Goal: Transaction & Acquisition: Purchase product/service

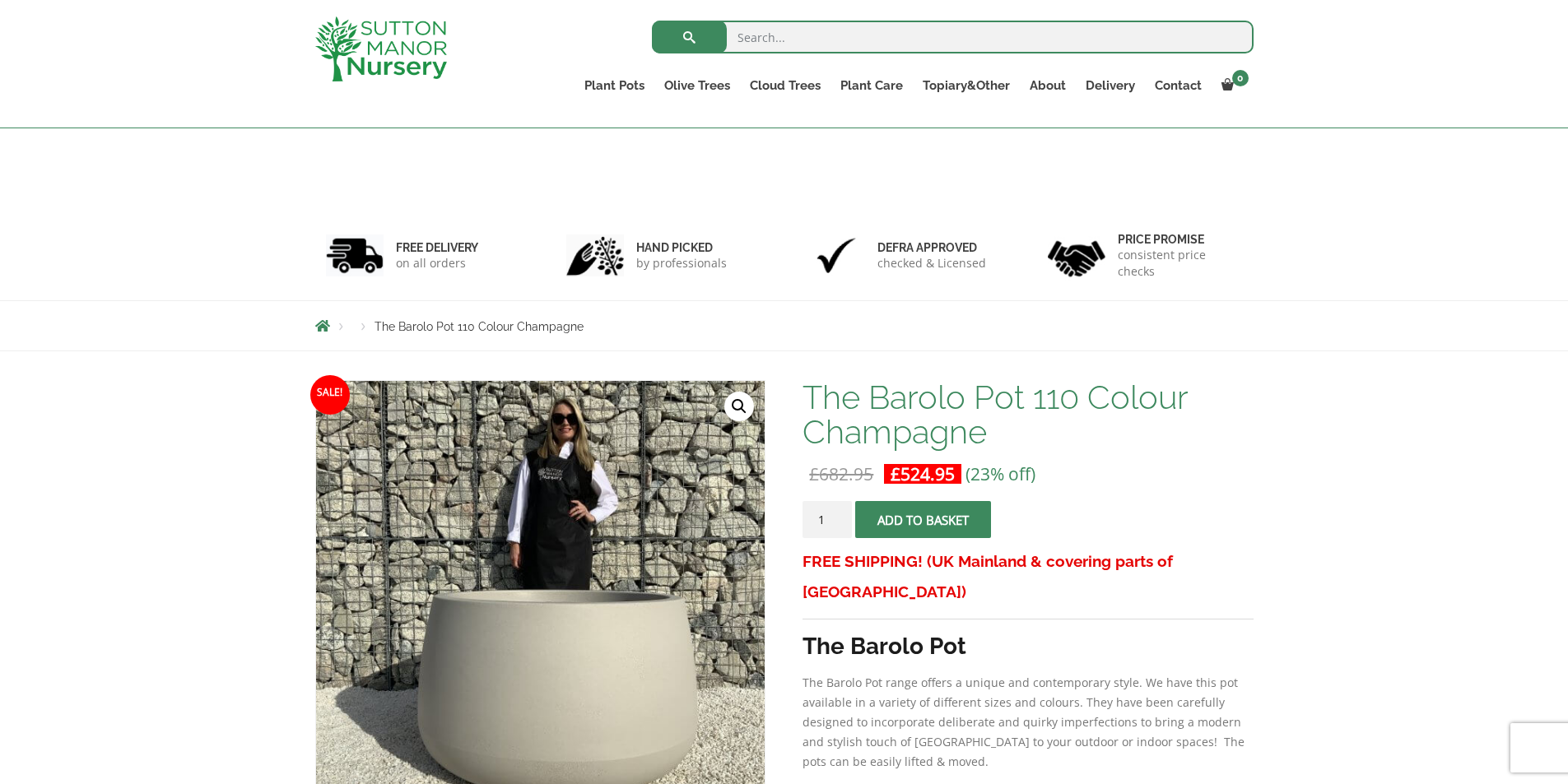
scroll to position [248, 0]
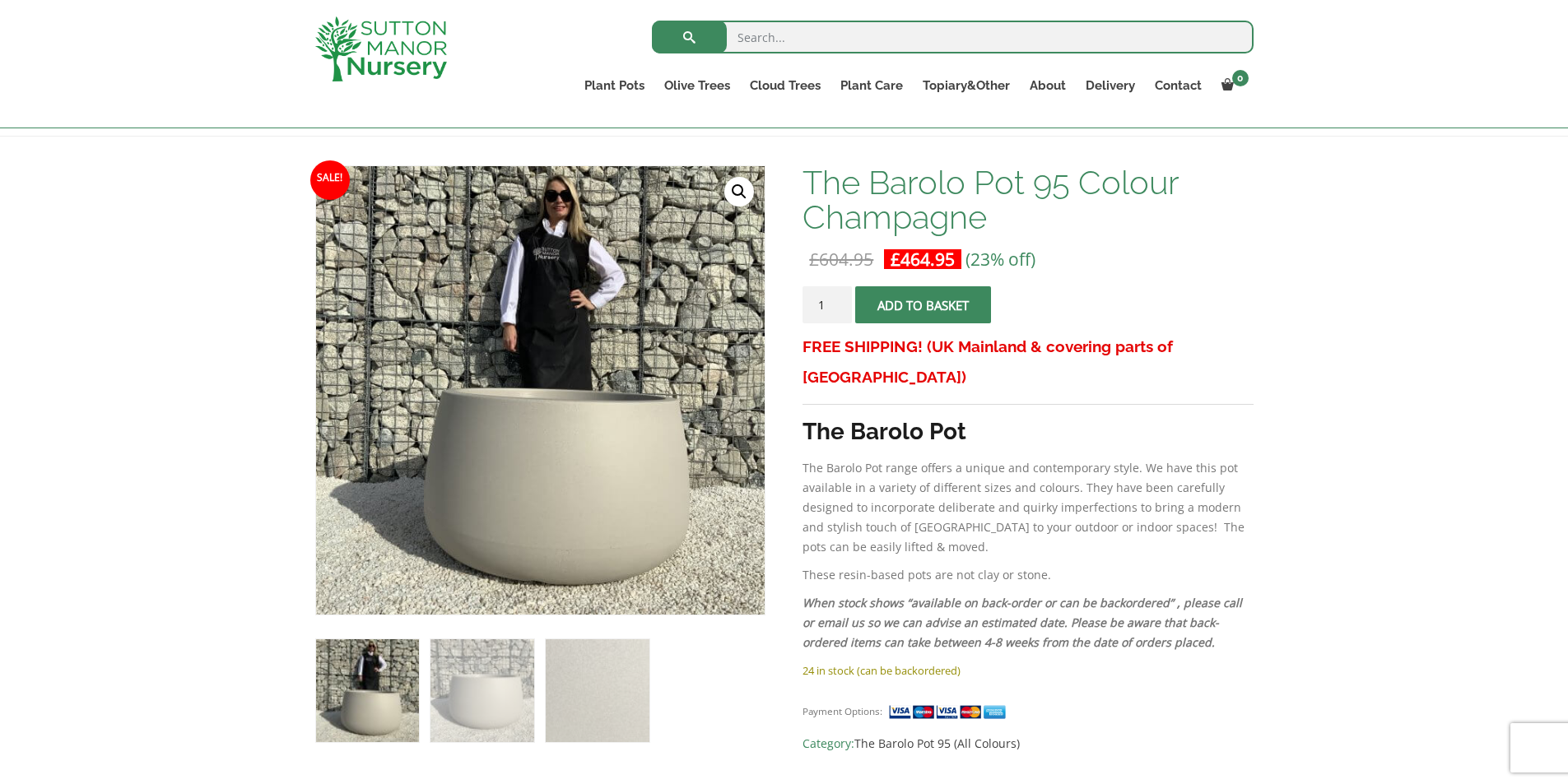
scroll to position [214, 0]
click at [1357, 28] on div "Search for: Plant Pots Resin Bonded Pots The Amalfi Pots The Milan Pots The Cap…" at bounding box center [784, 64] width 1568 height 129
